Goal: Check status: Check status

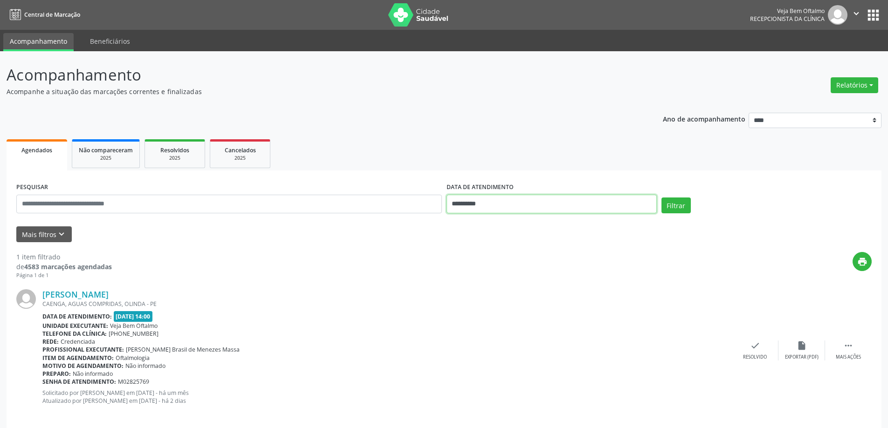
click at [631, 200] on input "**********" at bounding box center [551, 204] width 210 height 19
click at [565, 308] on span "22" at bounding box center [559, 309] width 18 height 18
type input "**********"
click at [565, 308] on span "22" at bounding box center [559, 309] width 18 height 18
click at [675, 206] on button "Filtrar" at bounding box center [675, 206] width 29 height 16
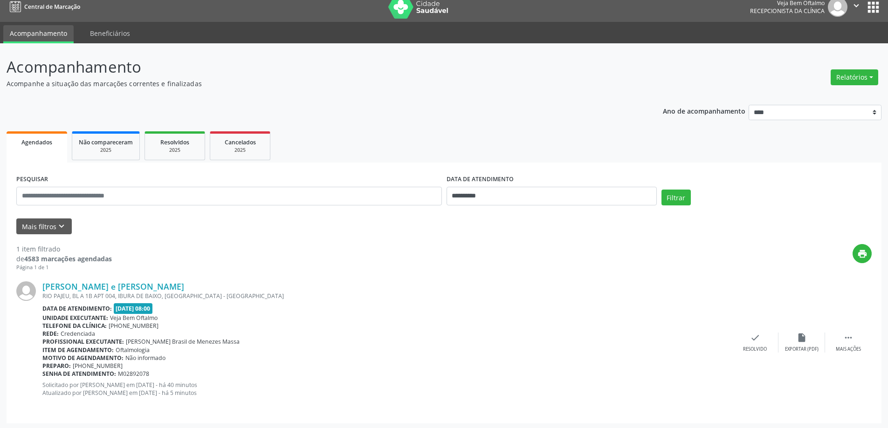
scroll to position [10, 0]
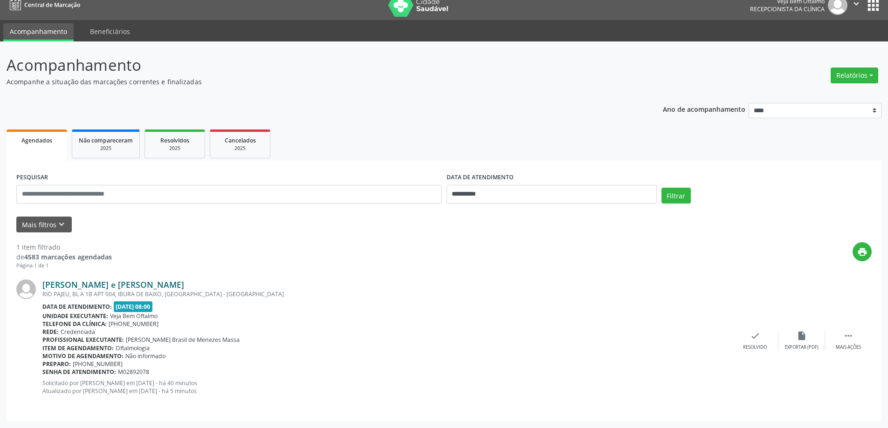
click at [102, 286] on link "[PERSON_NAME] e [PERSON_NAME]" at bounding box center [113, 285] width 142 height 10
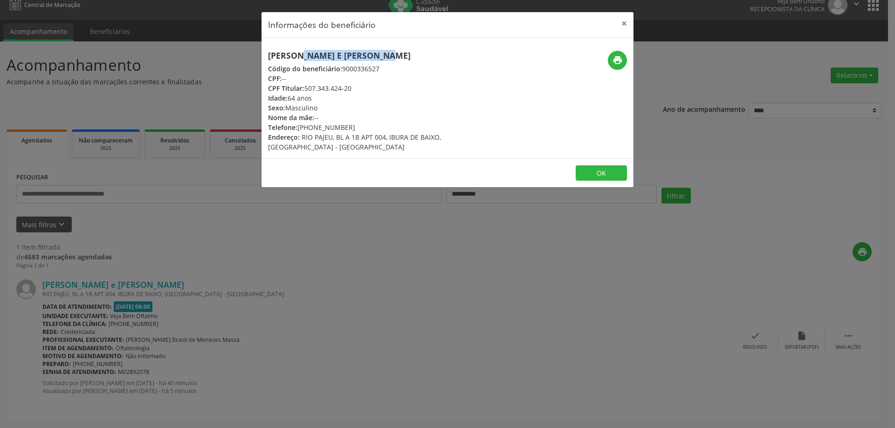
drag, startPoint x: 266, startPoint y: 57, endPoint x: 353, endPoint y: 58, distance: 87.2
click at [353, 58] on div "[PERSON_NAME] e [PERSON_NAME] Código do beneficiário: 9000336527 CPF: -- CPF Ti…" at bounding box center [385, 101] width 248 height 101
copy h5 "[PERSON_NAME] e [PERSON_NAME]"
click at [624, 23] on button "×" at bounding box center [624, 23] width 19 height 23
